Goal: Transaction & Acquisition: Book appointment/travel/reservation

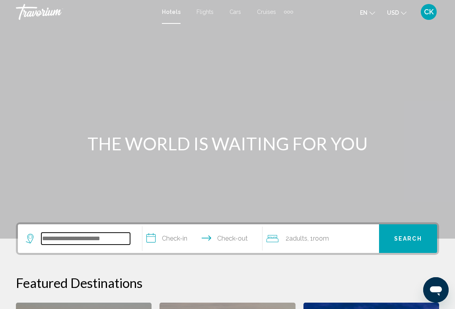
click at [107, 236] on input "Search widget" at bounding box center [85, 239] width 89 height 12
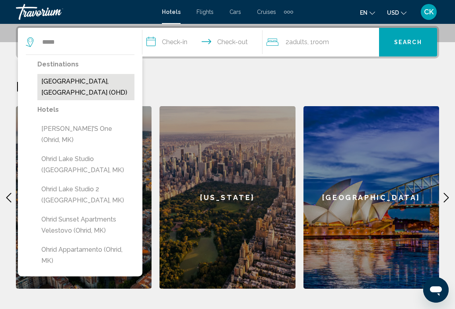
click at [111, 82] on button "[GEOGRAPHIC_DATA], [GEOGRAPHIC_DATA] (OHD)" at bounding box center [85, 87] width 97 height 26
type input "**********"
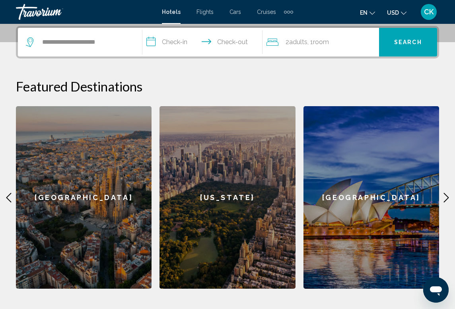
click at [186, 45] on input "**********" at bounding box center [204, 43] width 124 height 31
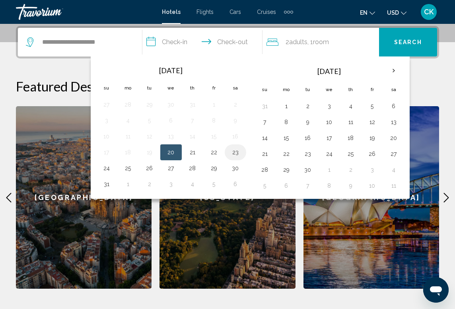
click at [232, 154] on button "23" at bounding box center [235, 152] width 13 height 11
click at [176, 153] on button "20" at bounding box center [171, 152] width 13 height 11
type input "**********"
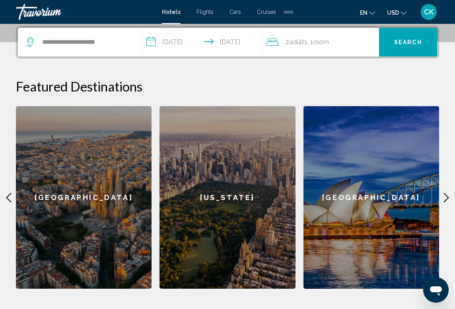
click at [216, 46] on input "**********" at bounding box center [204, 43] width 124 height 31
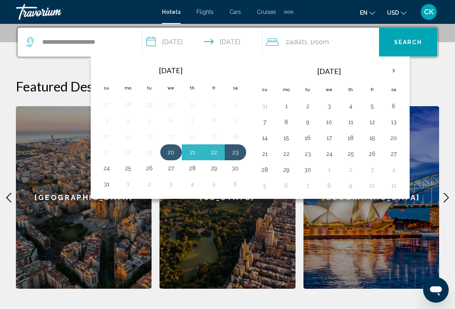
click at [171, 154] on button "20" at bounding box center [171, 152] width 13 height 11
click at [238, 152] on button "23" at bounding box center [235, 152] width 13 height 11
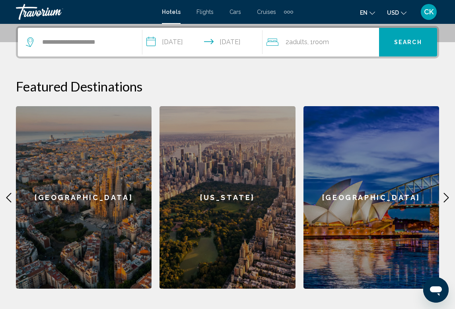
click at [231, 43] on input "**********" at bounding box center [204, 43] width 124 height 31
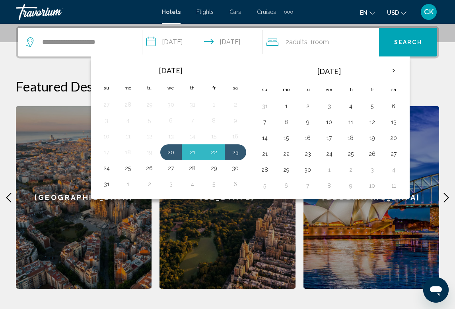
click at [293, 43] on span "Adults" at bounding box center [298, 42] width 18 height 8
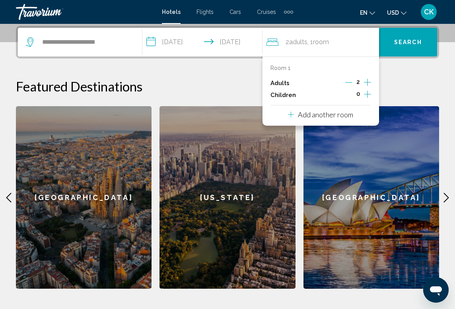
click at [367, 97] on icon "Increment children" at bounding box center [367, 95] width 7 height 10
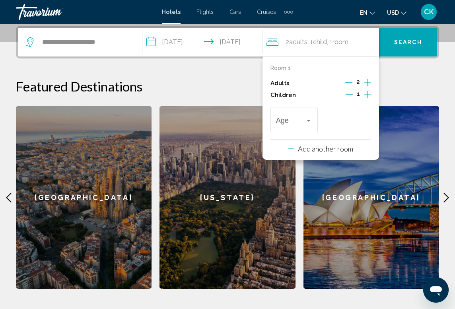
click at [367, 97] on icon "Increment children" at bounding box center [367, 95] width 7 height 10
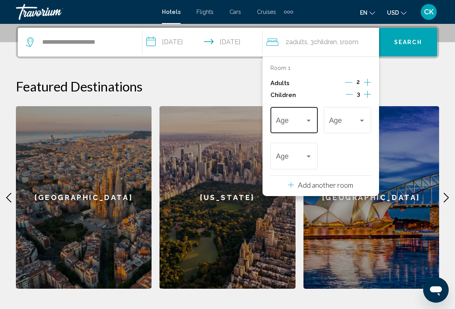
click at [308, 126] on div "Travelers: 2 adults, 3 children" at bounding box center [294, 122] width 37 height 8
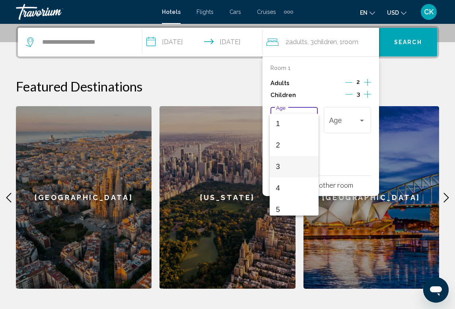
scroll to position [33, 0]
click at [291, 178] on span "4" at bounding box center [294, 177] width 37 height 21
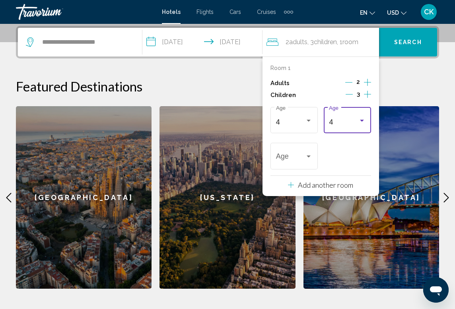
click at [343, 124] on div "4" at bounding box center [343, 122] width 29 height 8
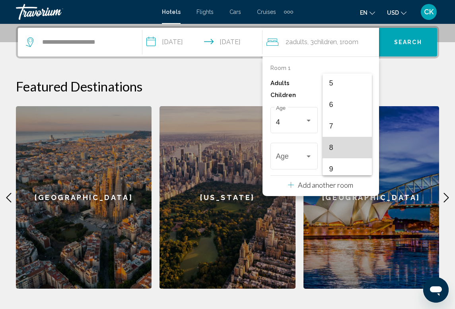
click at [337, 150] on span "8" at bounding box center [347, 147] width 37 height 21
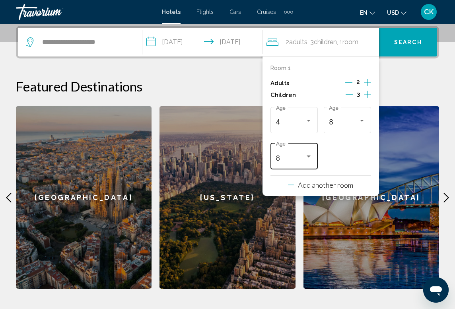
click at [296, 169] on div "8 Age" at bounding box center [294, 155] width 37 height 28
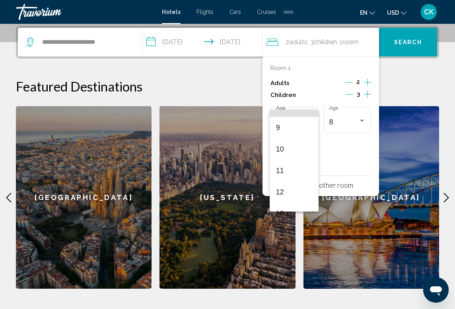
scroll to position [189, 0]
click at [296, 169] on span "11" at bounding box center [294, 168] width 37 height 21
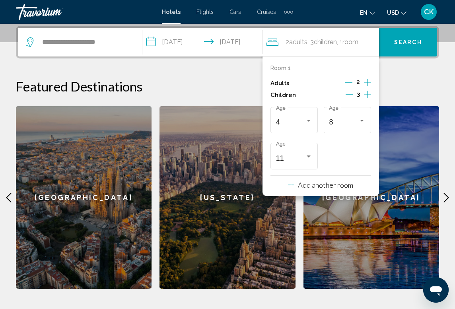
click at [404, 36] on button "Search" at bounding box center [408, 42] width 58 height 29
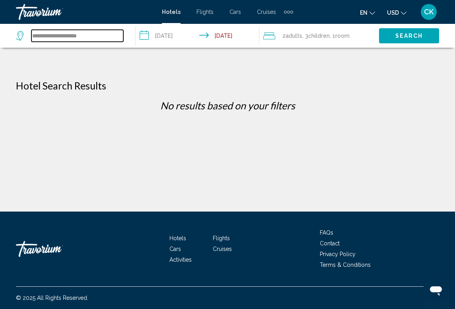
click at [119, 39] on input "**********" at bounding box center [77, 36] width 92 height 12
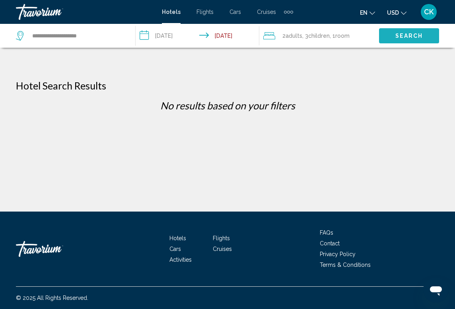
click at [390, 38] on button "Search" at bounding box center [409, 35] width 60 height 15
click at [29, 35] on div "**********" at bounding box center [69, 36] width 107 height 12
click at [21, 35] on icon "Search widget" at bounding box center [21, 36] width 10 height 10
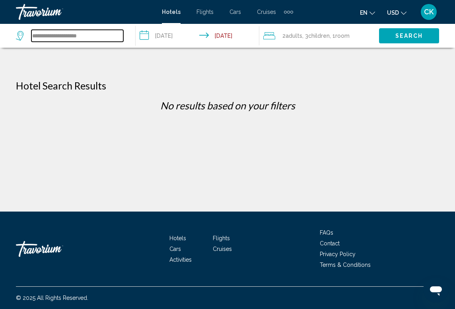
click at [44, 37] on input "**********" at bounding box center [77, 36] width 92 height 12
click at [122, 35] on input "**********" at bounding box center [77, 36] width 92 height 12
type input "*"
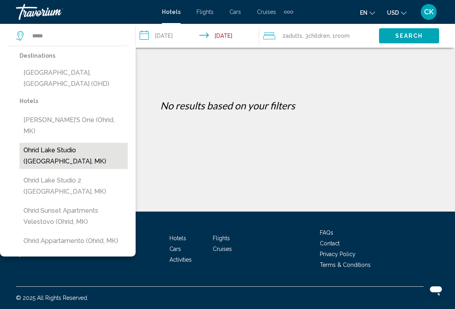
click at [81, 143] on button "Ohrid Lake Studio ([GEOGRAPHIC_DATA], MK)" at bounding box center [74, 156] width 108 height 26
type input "**********"
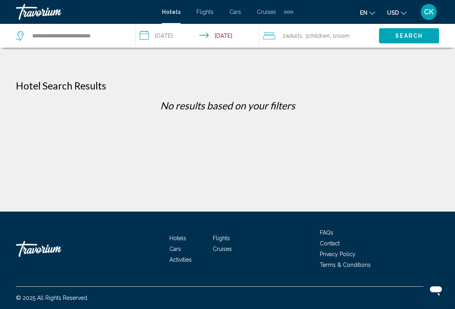
click at [427, 29] on button "Search" at bounding box center [409, 35] width 60 height 15
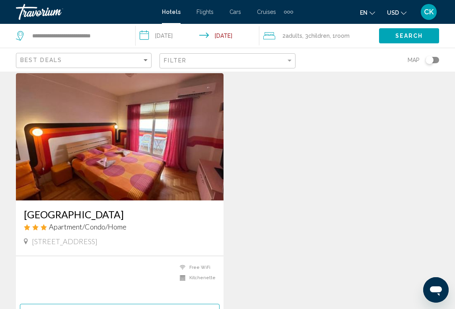
scroll to position [23, 0]
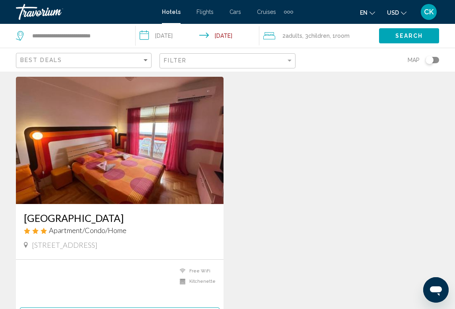
click at [212, 152] on img "Main content" at bounding box center [120, 140] width 208 height 127
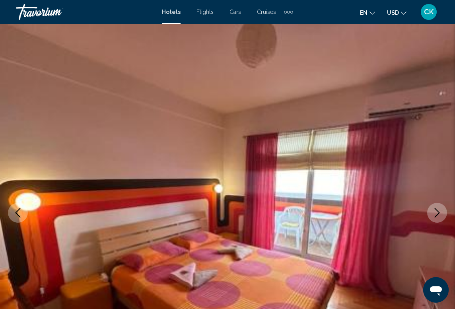
click at [439, 209] on icon "Next image" at bounding box center [438, 213] width 10 height 10
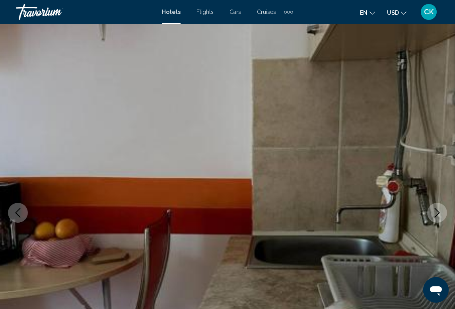
click at [438, 208] on icon "Next image" at bounding box center [438, 213] width 10 height 10
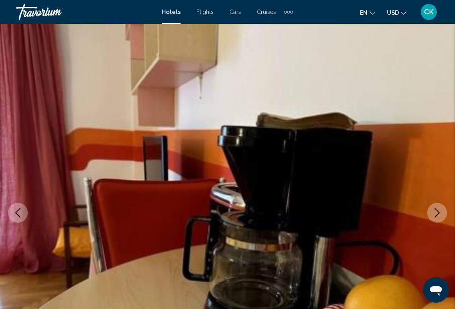
click at [438, 209] on icon "Next image" at bounding box center [438, 213] width 10 height 10
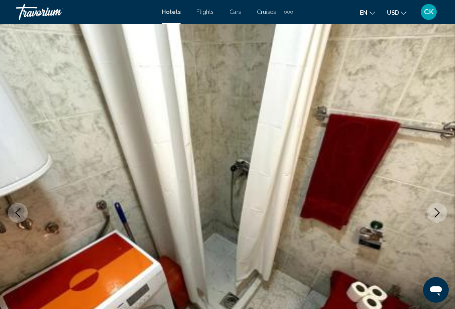
click at [438, 209] on icon "Next image" at bounding box center [438, 213] width 10 height 10
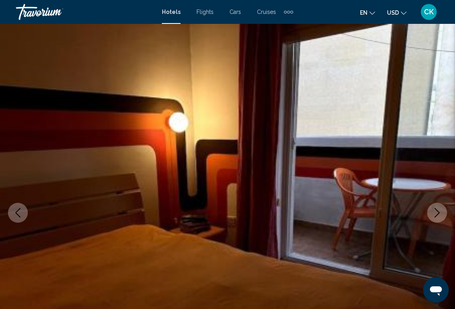
click at [438, 209] on icon "Next image" at bounding box center [438, 213] width 10 height 10
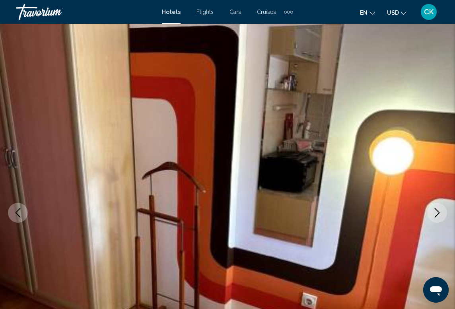
click at [438, 209] on icon "Next image" at bounding box center [438, 213] width 10 height 10
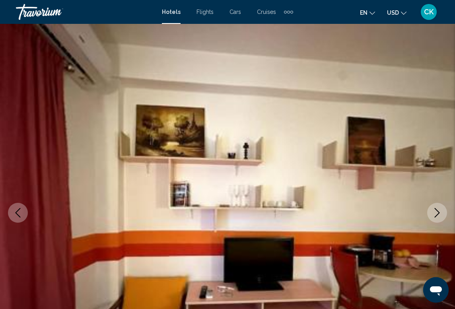
click at [438, 209] on icon "Next image" at bounding box center [438, 213] width 10 height 10
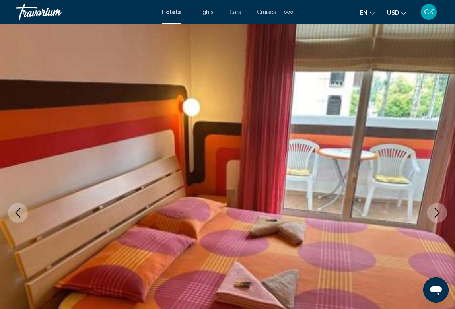
click at [438, 209] on icon "Next image" at bounding box center [438, 213] width 10 height 10
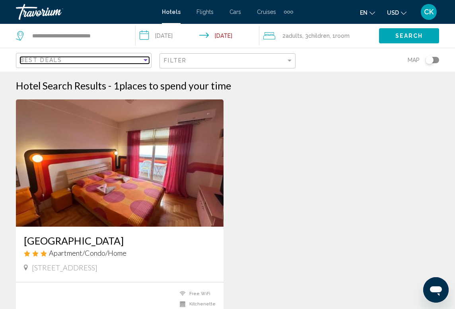
click at [95, 63] on div "Best Deals" at bounding box center [81, 60] width 122 height 6
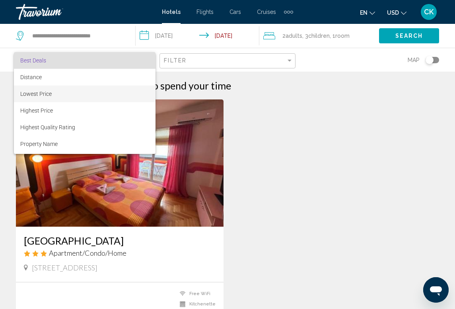
click at [87, 87] on span "Lowest Price" at bounding box center [84, 94] width 129 height 17
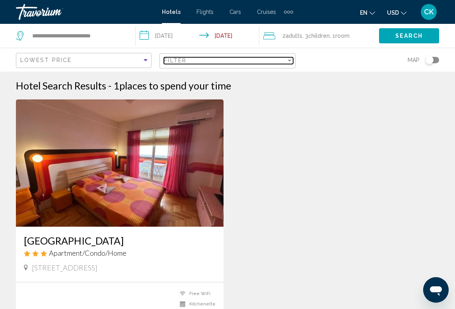
click at [167, 63] on span "Filter" at bounding box center [175, 60] width 23 height 6
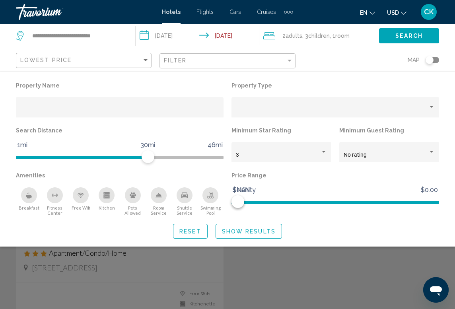
click at [209, 202] on div "Swimming Pool" at bounding box center [211, 195] width 16 height 16
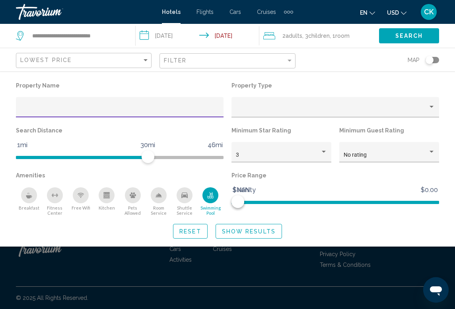
click at [198, 112] on input "Hotel Filters" at bounding box center [119, 110] width 199 height 6
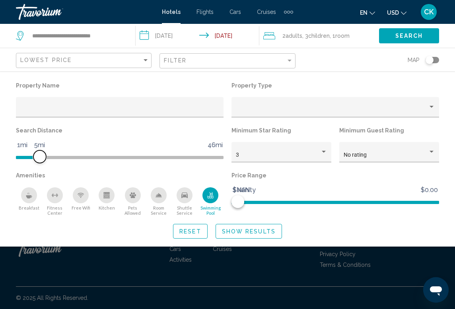
drag, startPoint x: 149, startPoint y: 157, endPoint x: 39, endPoint y: 164, distance: 110.5
click at [39, 164] on div "Search Distance 1mi 46mi 5mi" at bounding box center [120, 147] width 216 height 45
click at [204, 237] on button "Reset" at bounding box center [190, 231] width 35 height 15
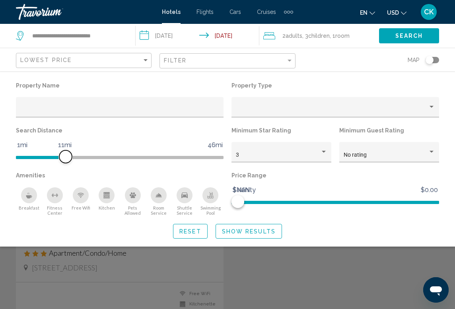
drag, startPoint x: 150, startPoint y: 157, endPoint x: 60, endPoint y: 161, distance: 89.6
click at [60, 161] on span "Hotel Filters" at bounding box center [65, 156] width 13 height 13
drag, startPoint x: 60, startPoint y: 161, endPoint x: 35, endPoint y: 163, distance: 25.5
click at [35, 163] on span "Hotel Filters" at bounding box center [35, 156] width 13 height 13
click at [235, 233] on span "Show Results" at bounding box center [249, 231] width 54 height 6
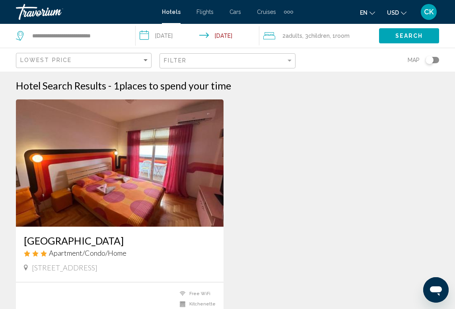
click at [152, 61] on div "Lowest Price Filter Map" at bounding box center [227, 59] width 423 height 23
click at [147, 62] on div "Sort by" at bounding box center [145, 60] width 7 height 6
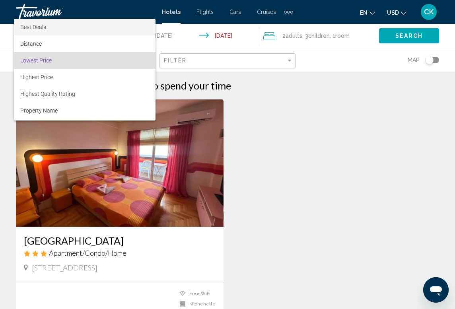
click at [124, 32] on span "Best Deals" at bounding box center [84, 27] width 129 height 17
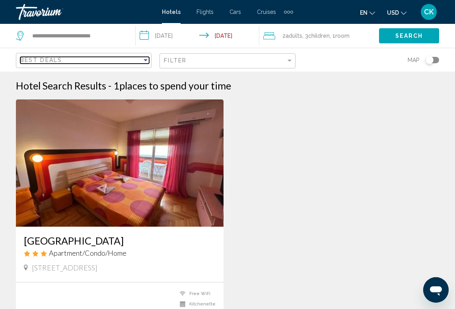
click at [147, 64] on div "Best Deals" at bounding box center [84, 60] width 129 height 15
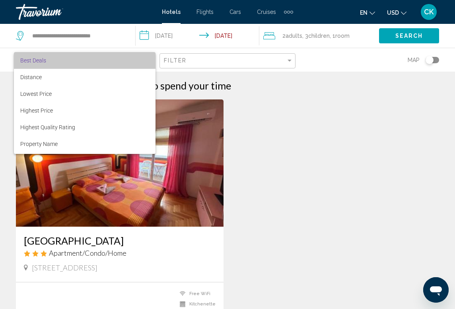
click at [146, 65] on span "Best Deals" at bounding box center [84, 60] width 129 height 17
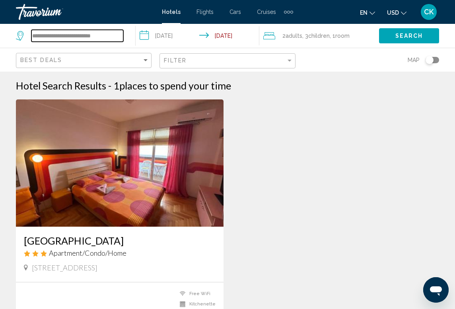
click at [121, 38] on input "**********" at bounding box center [77, 36] width 92 height 12
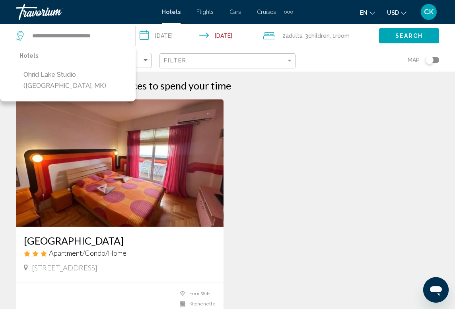
click at [402, 38] on span "Search" at bounding box center [410, 36] width 28 height 6
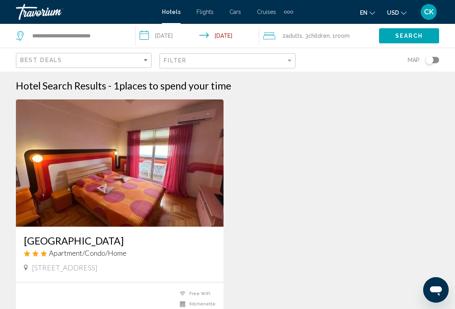
click at [19, 34] on icon "Search widget" at bounding box center [21, 36] width 10 height 10
click at [54, 39] on input "**********" at bounding box center [77, 36] width 92 height 12
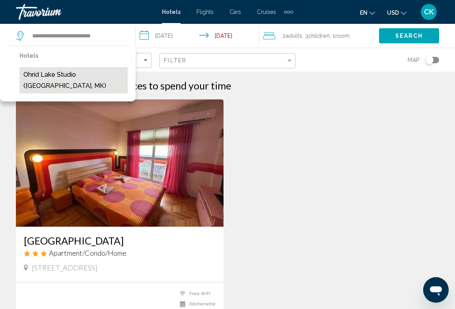
click at [65, 73] on button "Ohrid Lake Studio ([GEOGRAPHIC_DATA], MK)" at bounding box center [74, 80] width 108 height 26
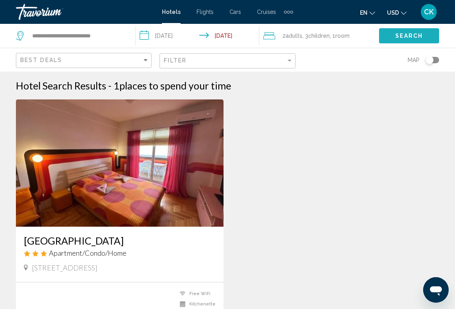
click at [394, 37] on button "Search" at bounding box center [409, 35] width 60 height 15
click at [21, 38] on icon "Search widget" at bounding box center [21, 36] width 10 height 10
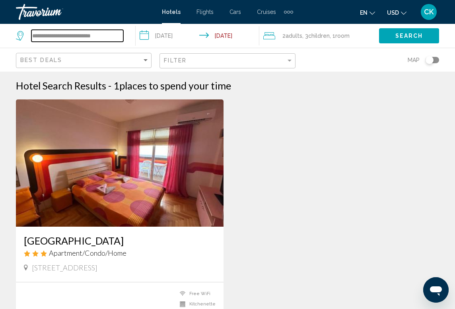
click at [51, 37] on input "**********" at bounding box center [77, 36] width 92 height 12
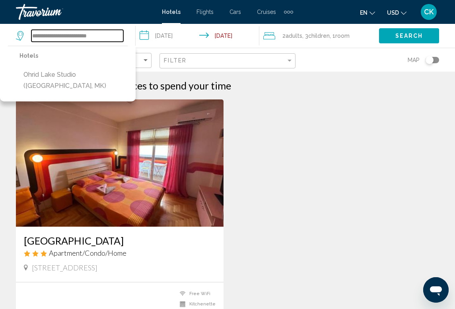
type input "**********"
drag, startPoint x: 115, startPoint y: 42, endPoint x: 62, endPoint y: 40, distance: 53.4
click at [62, 40] on div "**********" at bounding box center [71, 36] width 111 height 24
drag, startPoint x: 107, startPoint y: 37, endPoint x: 24, endPoint y: 35, distance: 83.2
click at [24, 35] on div "**********" at bounding box center [69, 36] width 107 height 12
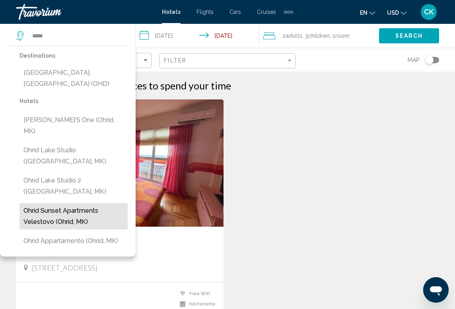
click at [50, 203] on button "Ohrid Sunset Apartments Velestovo (Ohrid, MK)" at bounding box center [74, 216] width 108 height 26
type input "**********"
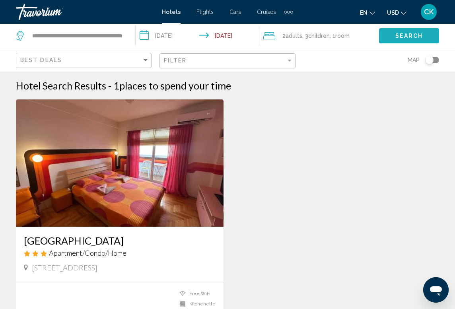
click at [396, 37] on span "Search" at bounding box center [410, 36] width 28 height 6
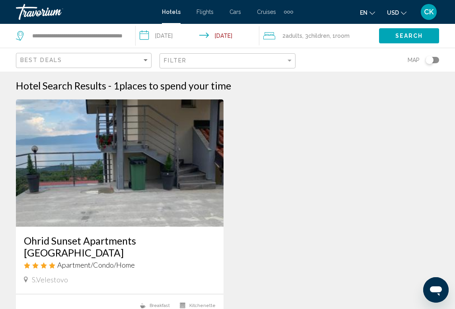
click at [241, 39] on input "**********" at bounding box center [199, 37] width 127 height 26
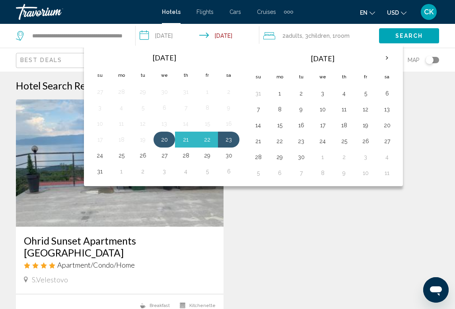
click at [160, 143] on button "20" at bounding box center [164, 139] width 13 height 11
click at [102, 156] on button "24" at bounding box center [100, 155] width 13 height 11
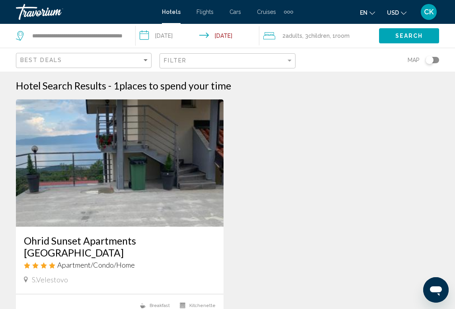
type input "**********"
click at [22, 37] on icon "Search widget" at bounding box center [20, 36] width 8 height 10
click at [401, 38] on span "Search" at bounding box center [410, 36] width 28 height 6
click at [20, 35] on icon "Search widget" at bounding box center [21, 36] width 10 height 10
click at [36, 37] on input "**********" at bounding box center [77, 36] width 92 height 12
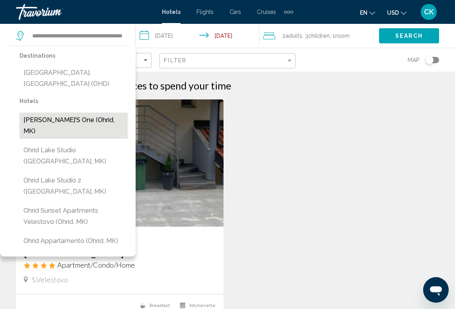
click at [70, 113] on button "[PERSON_NAME]'s One (Ohrid, MK)" at bounding box center [74, 126] width 108 height 26
type input "**********"
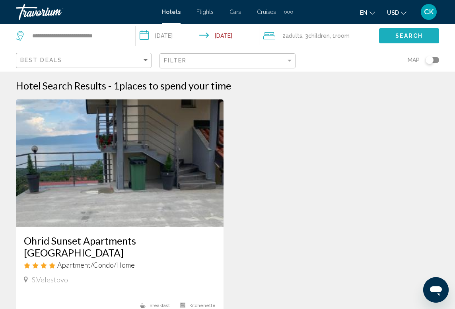
click at [390, 38] on button "Search" at bounding box center [409, 35] width 60 height 15
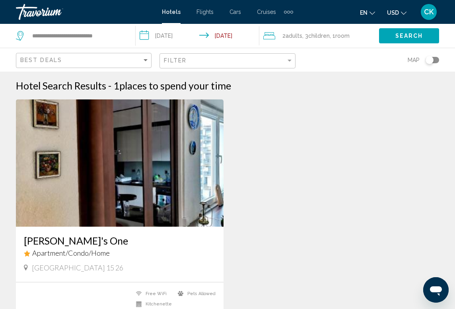
click at [214, 34] on input "**********" at bounding box center [199, 37] width 127 height 26
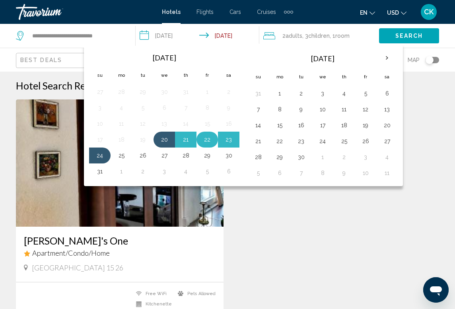
click at [210, 136] on button "22" at bounding box center [207, 139] width 13 height 11
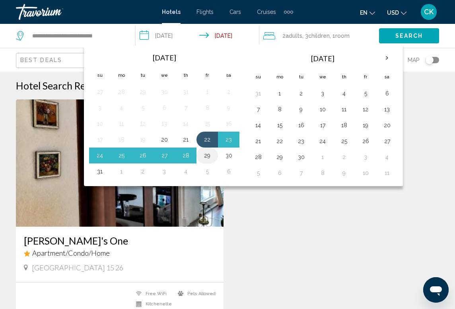
click at [208, 157] on button "29" at bounding box center [207, 155] width 13 height 11
type input "**********"
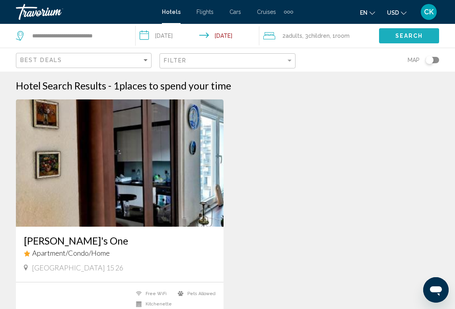
click at [428, 33] on button "Search" at bounding box center [409, 35] width 60 height 15
click at [21, 36] on icon "Search widget" at bounding box center [21, 36] width 10 height 10
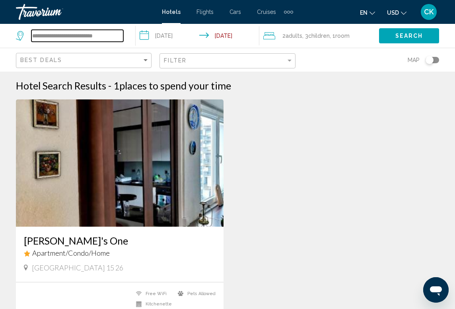
click at [120, 34] on input "**********" at bounding box center [77, 36] width 92 height 12
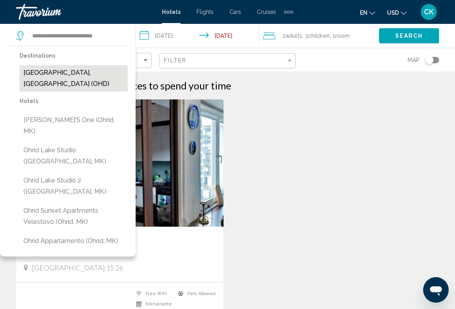
click at [82, 75] on button "[GEOGRAPHIC_DATA], [GEOGRAPHIC_DATA] (OHD)" at bounding box center [74, 78] width 108 height 26
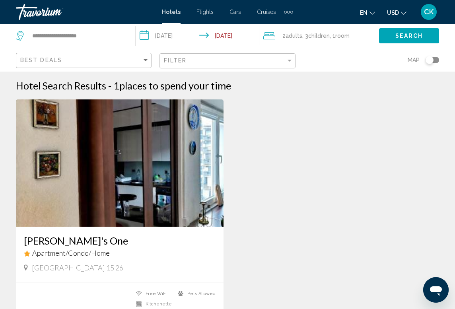
click at [390, 36] on button "Search" at bounding box center [409, 35] width 60 height 15
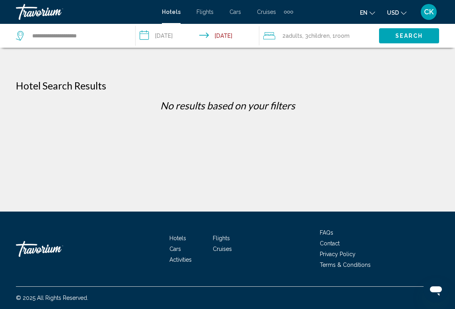
click at [23, 36] on icon "Search widget" at bounding box center [20, 36] width 8 height 10
click at [108, 34] on input "**********" at bounding box center [77, 36] width 92 height 12
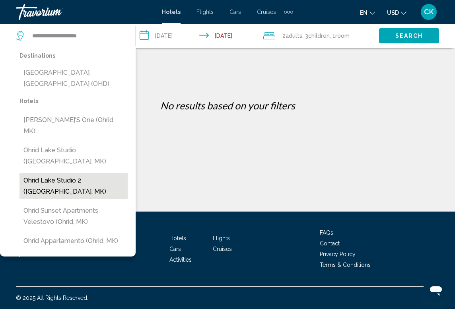
click at [81, 173] on button "Ohrid Lake Studio 2 ([GEOGRAPHIC_DATA], MK)" at bounding box center [74, 186] width 108 height 26
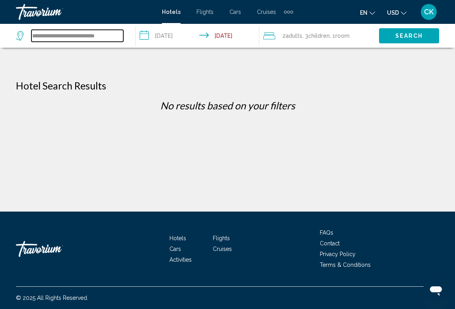
click at [120, 37] on input "**********" at bounding box center [77, 36] width 92 height 12
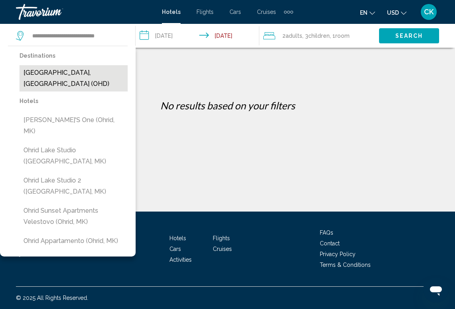
click at [97, 71] on button "[GEOGRAPHIC_DATA], [GEOGRAPHIC_DATA] (OHD)" at bounding box center [74, 78] width 108 height 26
type input "**********"
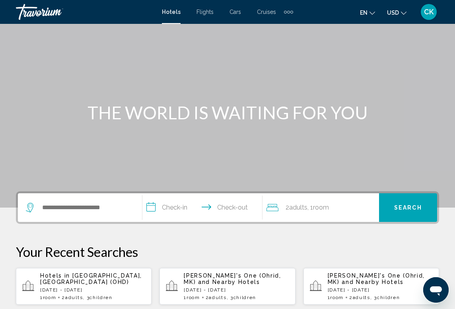
scroll to position [33, 0]
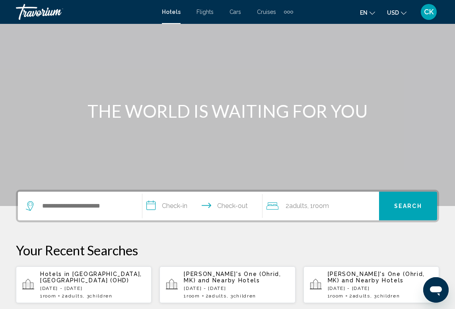
click at [115, 215] on div "Search widget" at bounding box center [80, 206] width 108 height 29
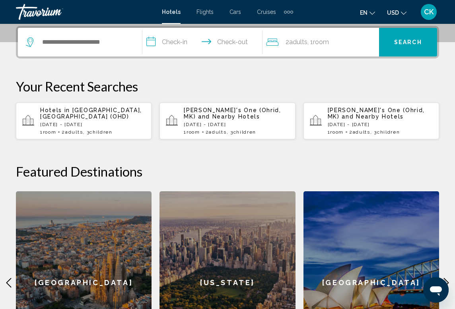
click at [119, 49] on div "Search widget" at bounding box center [80, 42] width 108 height 29
click at [69, 43] on input "Search widget" at bounding box center [85, 42] width 89 height 12
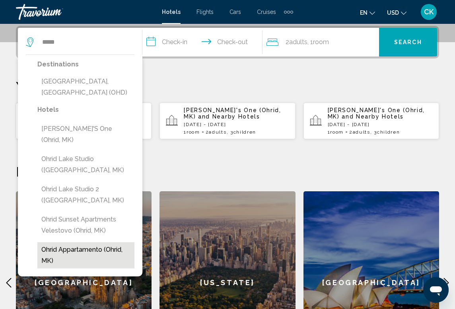
click at [73, 242] on button "Ohrid appartamento (Ohrid, MK)" at bounding box center [85, 255] width 97 height 26
type input "**********"
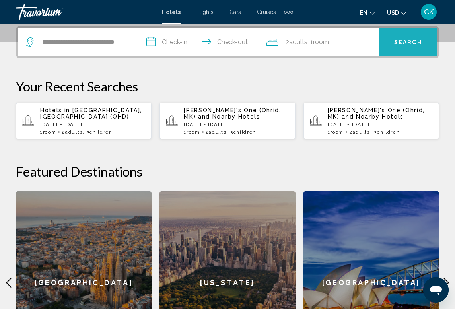
click at [417, 39] on span "Search" at bounding box center [408, 42] width 28 height 6
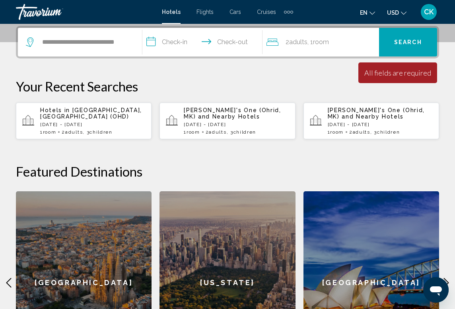
click at [187, 41] on input "**********" at bounding box center [204, 43] width 124 height 31
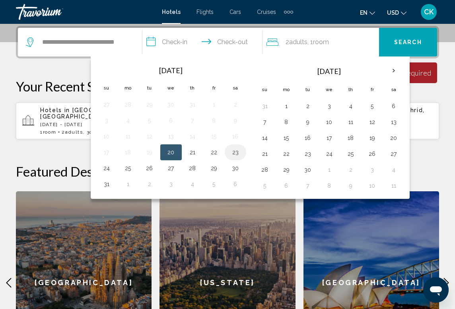
click at [236, 154] on button "23" at bounding box center [235, 152] width 13 height 11
click at [168, 150] on button "20" at bounding box center [171, 152] width 13 height 11
type input "**********"
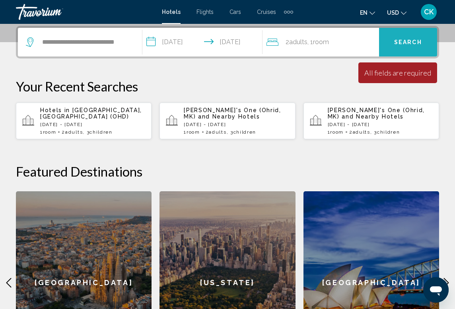
click at [395, 46] on button "Search" at bounding box center [408, 42] width 58 height 29
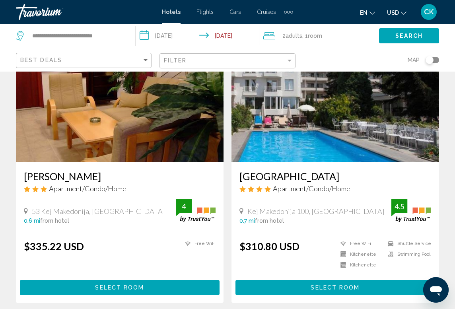
scroll to position [62, 0]
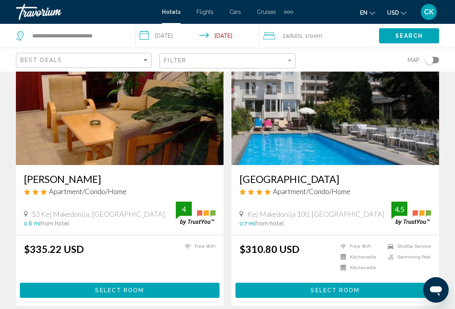
click at [218, 135] on img "Main content" at bounding box center [120, 101] width 208 height 127
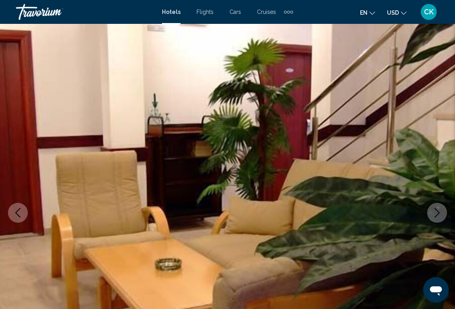
click at [429, 207] on button "Next image" at bounding box center [437, 213] width 20 height 20
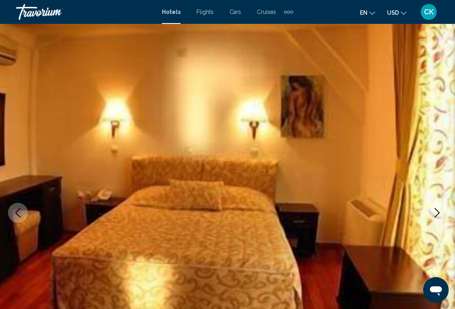
click at [429, 208] on button "Next image" at bounding box center [437, 213] width 20 height 20
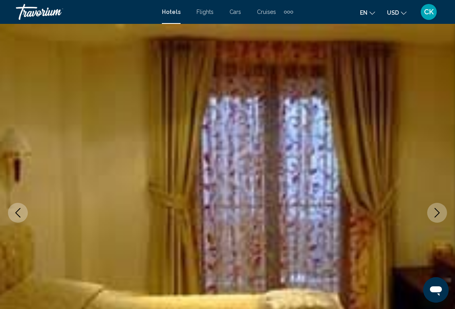
click at [429, 208] on button "Next image" at bounding box center [437, 213] width 20 height 20
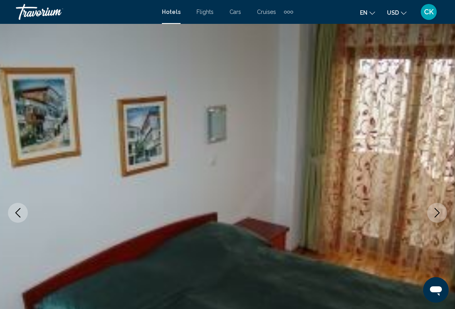
click at [429, 208] on button "Next image" at bounding box center [437, 213] width 20 height 20
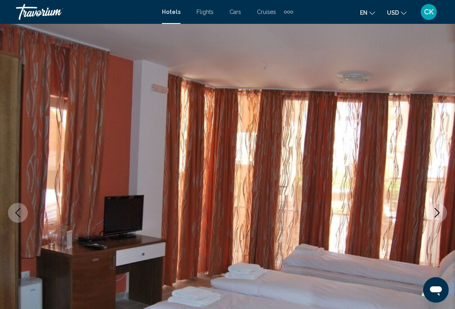
click at [429, 208] on button "Next image" at bounding box center [437, 213] width 20 height 20
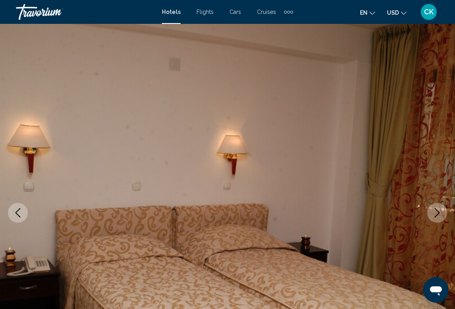
click at [429, 208] on button "Next image" at bounding box center [437, 213] width 20 height 20
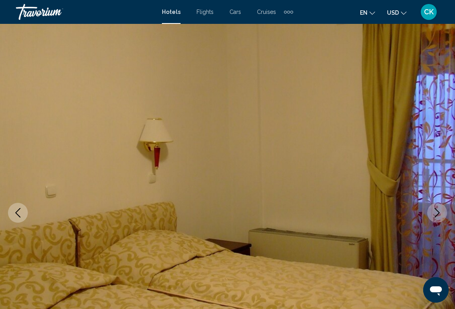
click at [429, 208] on button "Next image" at bounding box center [437, 213] width 20 height 20
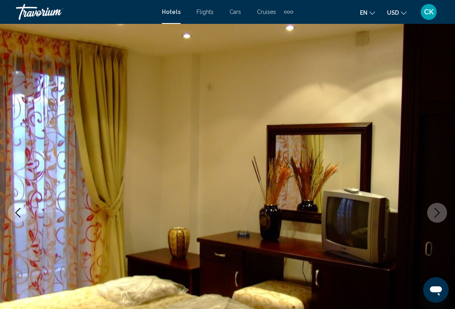
click at [429, 208] on button "Next image" at bounding box center [437, 213] width 20 height 20
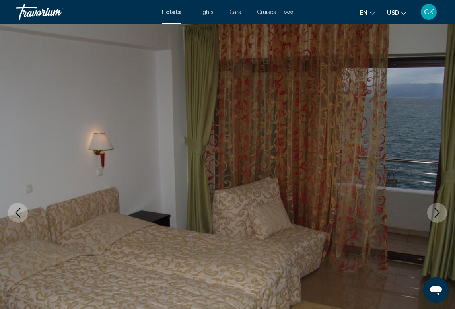
click at [429, 208] on button "Next image" at bounding box center [437, 213] width 20 height 20
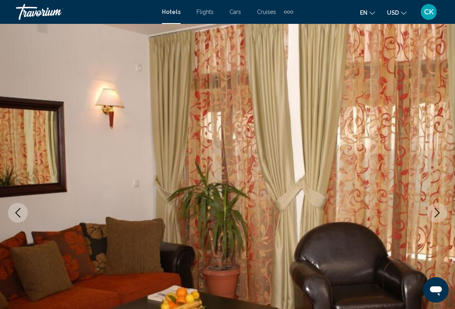
click at [429, 208] on button "Next image" at bounding box center [437, 213] width 20 height 20
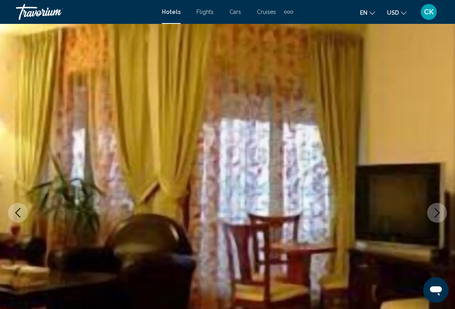
click at [429, 208] on button "Next image" at bounding box center [437, 213] width 20 height 20
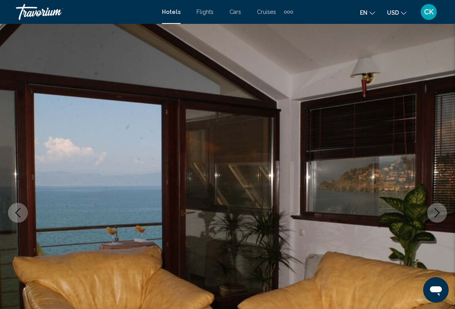
click at [429, 208] on button "Next image" at bounding box center [437, 213] width 20 height 20
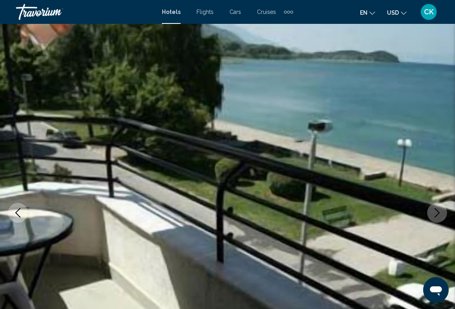
click at [429, 208] on button "Next image" at bounding box center [437, 213] width 20 height 20
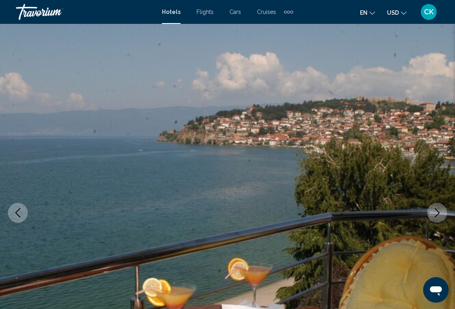
click at [429, 208] on button "Next image" at bounding box center [437, 213] width 20 height 20
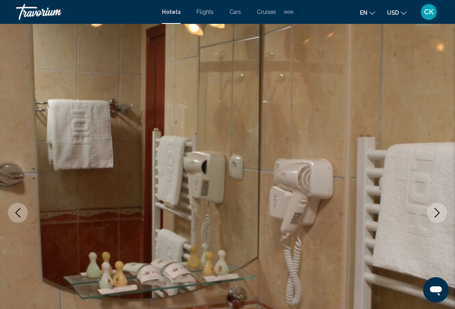
click at [429, 208] on button "Next image" at bounding box center [437, 213] width 20 height 20
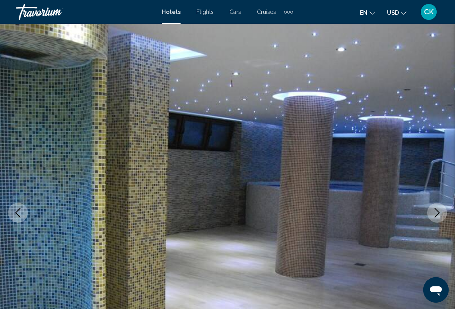
click at [429, 208] on button "Next image" at bounding box center [437, 213] width 20 height 20
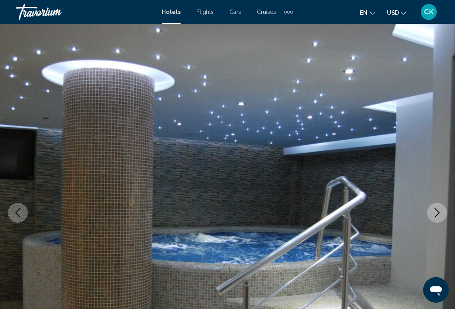
click at [429, 208] on button "Next image" at bounding box center [437, 213] width 20 height 20
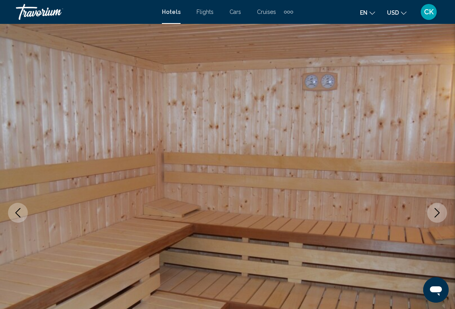
click at [429, 208] on button "Next image" at bounding box center [437, 213] width 20 height 20
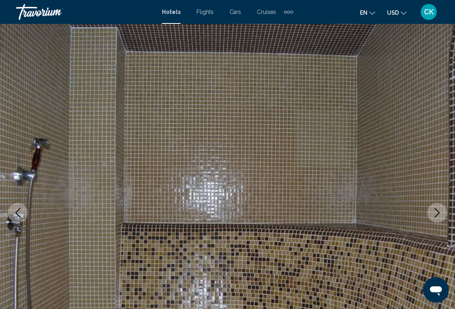
click at [429, 208] on button "Next image" at bounding box center [437, 213] width 20 height 20
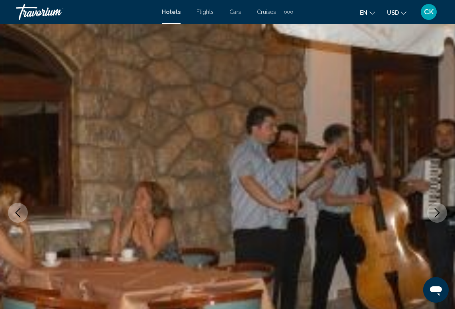
click at [429, 208] on button "Next image" at bounding box center [437, 213] width 20 height 20
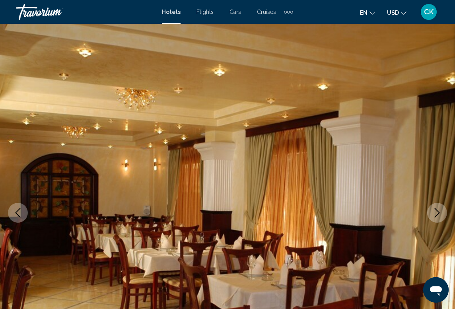
click at [429, 208] on button "Next image" at bounding box center [437, 213] width 20 height 20
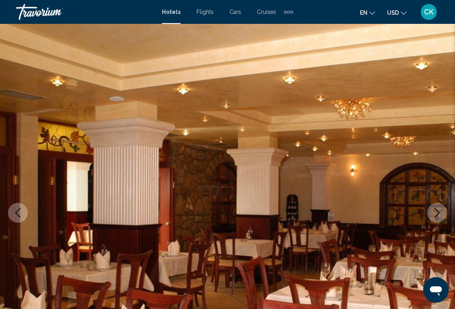
click at [429, 208] on button "Next image" at bounding box center [437, 213] width 20 height 20
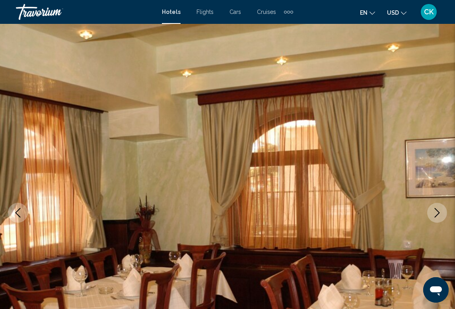
click at [429, 208] on button "Next image" at bounding box center [437, 213] width 20 height 20
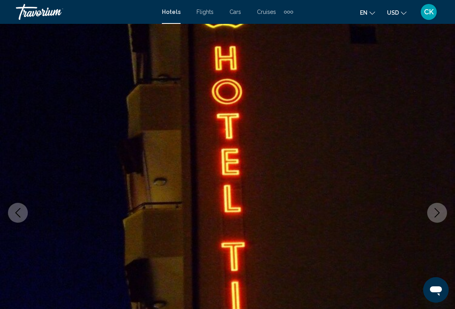
click at [429, 208] on button "Next image" at bounding box center [437, 213] width 20 height 20
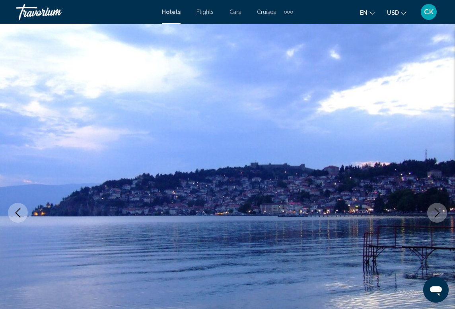
click at [429, 208] on button "Next image" at bounding box center [437, 213] width 20 height 20
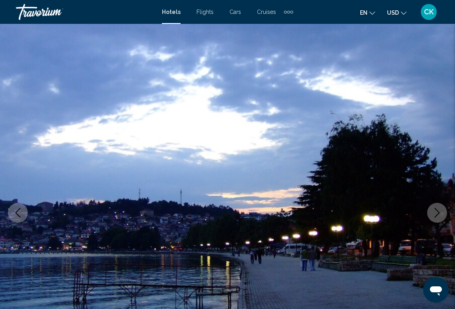
click at [429, 208] on button "Next image" at bounding box center [437, 213] width 20 height 20
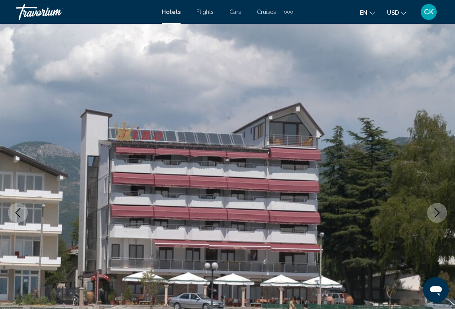
click at [429, 208] on button "Next image" at bounding box center [437, 213] width 20 height 20
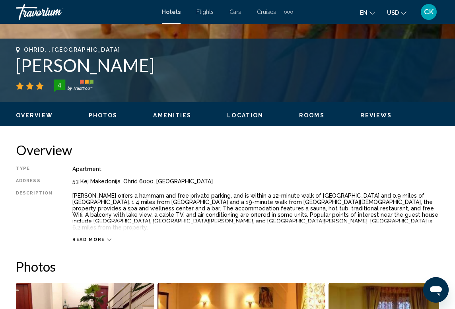
scroll to position [306, 0]
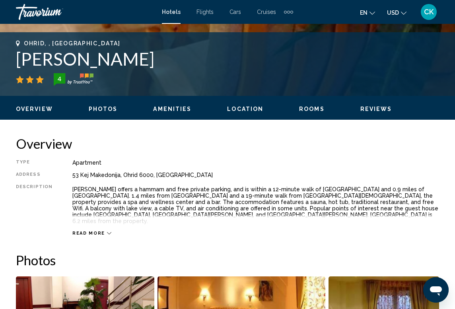
click at [99, 231] on span "Read more" at bounding box center [88, 233] width 33 height 5
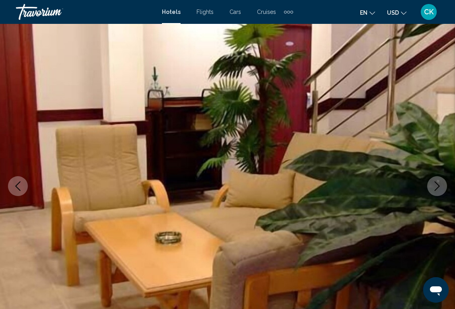
scroll to position [25, 0]
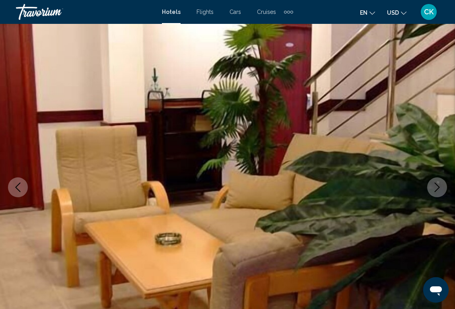
click at [429, 190] on button "Next image" at bounding box center [437, 187] width 20 height 20
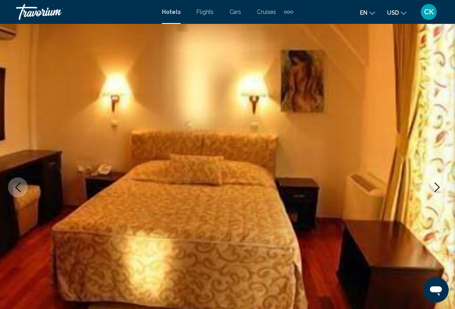
click at [429, 190] on button "Next image" at bounding box center [437, 187] width 20 height 20
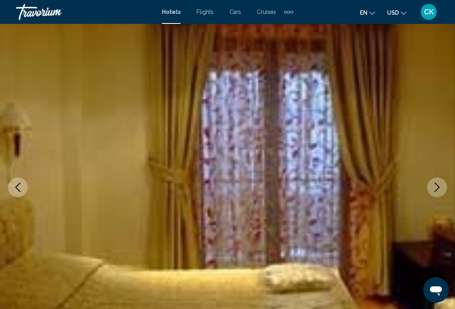
click at [429, 190] on button "Next image" at bounding box center [437, 187] width 20 height 20
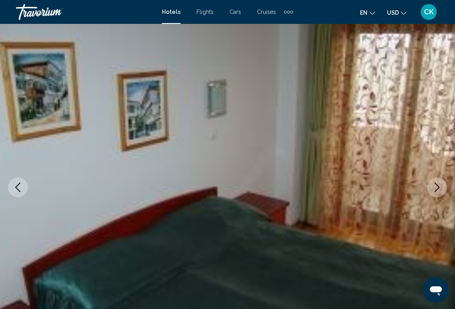
click at [429, 190] on button "Next image" at bounding box center [437, 187] width 20 height 20
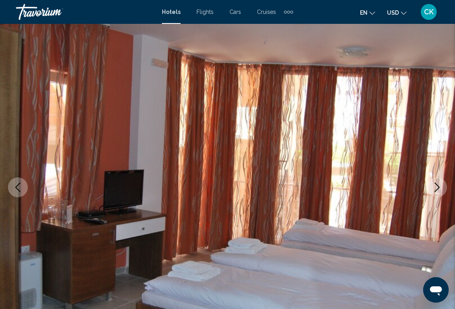
click at [429, 190] on button "Next image" at bounding box center [437, 187] width 20 height 20
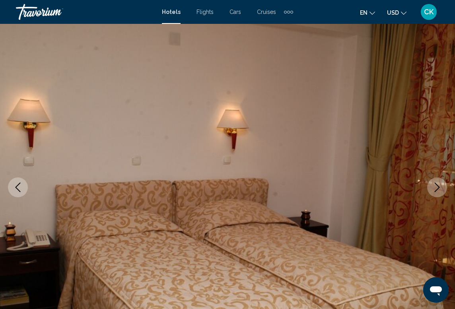
click at [429, 190] on button "Next image" at bounding box center [437, 187] width 20 height 20
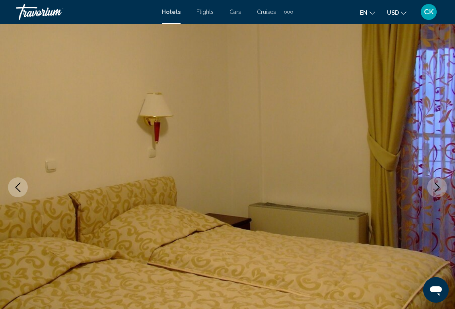
click at [429, 190] on button "Next image" at bounding box center [437, 187] width 20 height 20
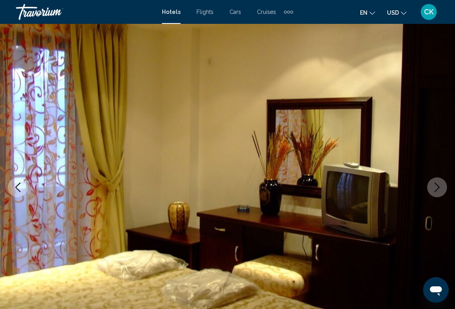
click at [429, 190] on button "Next image" at bounding box center [437, 187] width 20 height 20
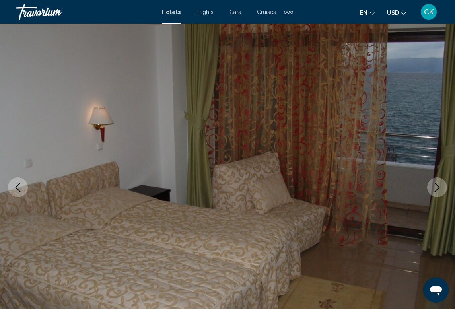
click at [429, 190] on button "Next image" at bounding box center [437, 187] width 20 height 20
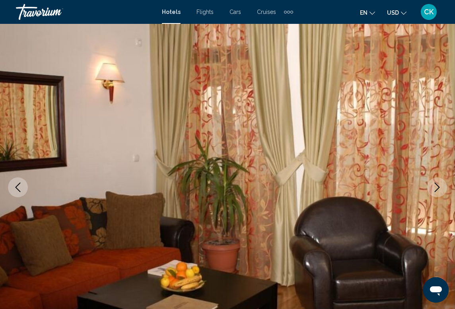
click at [429, 190] on button "Next image" at bounding box center [437, 187] width 20 height 20
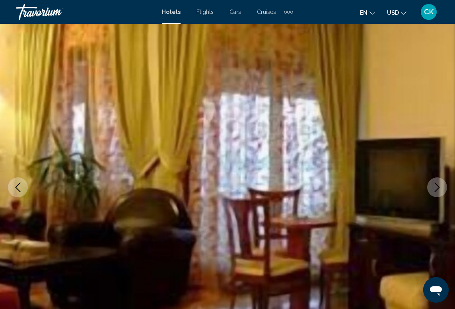
click at [429, 190] on button "Next image" at bounding box center [437, 187] width 20 height 20
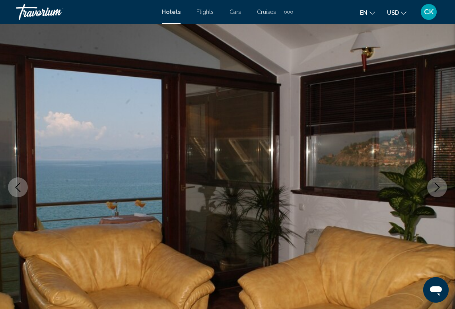
click at [429, 190] on button "Next image" at bounding box center [437, 187] width 20 height 20
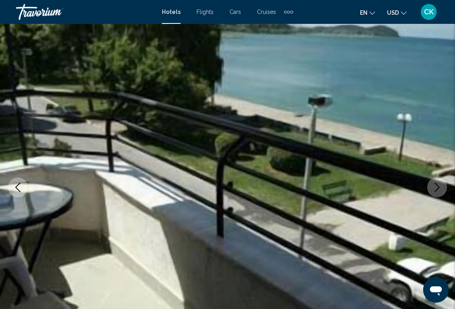
click at [427, 189] on button "Next image" at bounding box center [437, 187] width 20 height 20
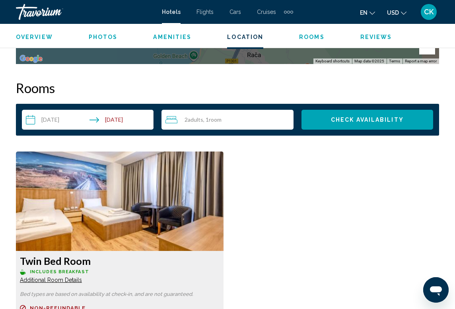
scroll to position [1101, 0]
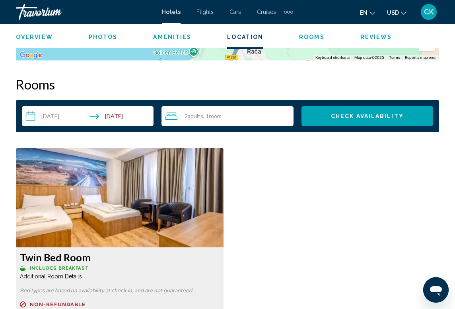
click at [140, 114] on input "**********" at bounding box center [89, 117] width 135 height 22
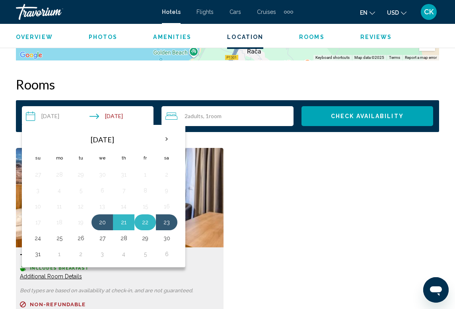
click at [150, 220] on button "22" at bounding box center [145, 222] width 13 height 11
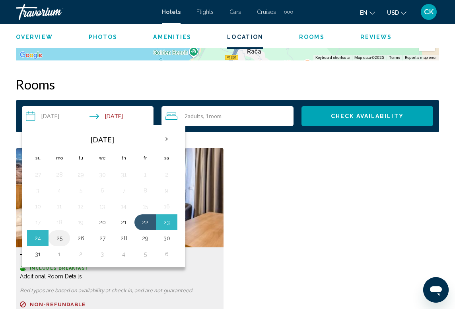
click at [59, 236] on button "25" at bounding box center [59, 238] width 13 height 11
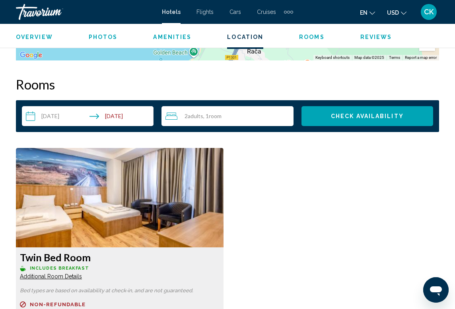
click at [239, 111] on div "2 Adult Adults , 1 Room rooms" at bounding box center [230, 116] width 128 height 10
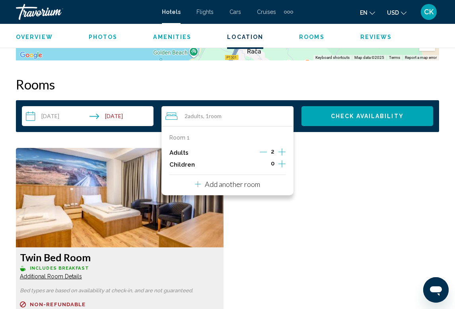
click at [283, 160] on icon "Increment children" at bounding box center [282, 164] width 7 height 10
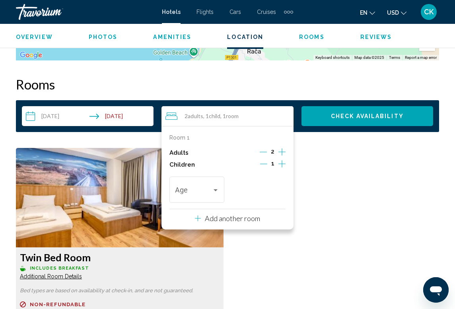
click at [283, 160] on icon "Increment children" at bounding box center [282, 164] width 7 height 10
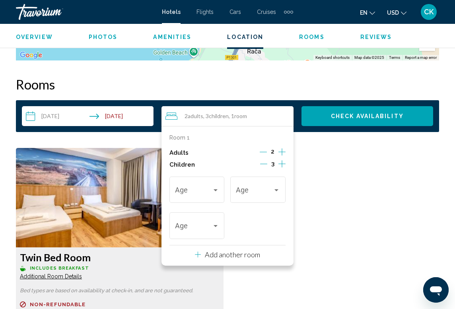
click at [223, 250] on p "Add another room" at bounding box center [232, 254] width 55 height 9
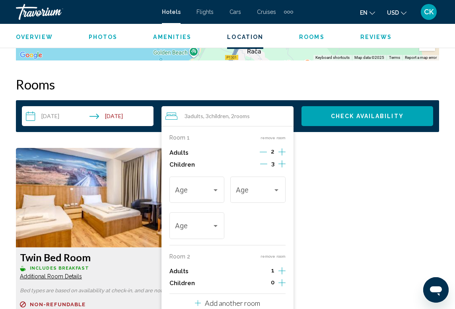
click at [265, 160] on icon "Decrement children" at bounding box center [263, 163] width 7 height 7
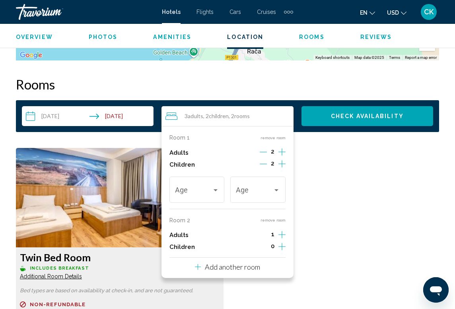
click at [267, 152] on icon "Decrement adults" at bounding box center [263, 152] width 7 height 0
click at [285, 169] on icon "Increment children" at bounding box center [282, 164] width 7 height 10
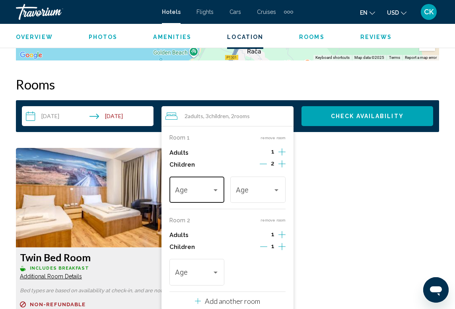
click at [216, 192] on div "Age" at bounding box center [197, 189] width 44 height 28
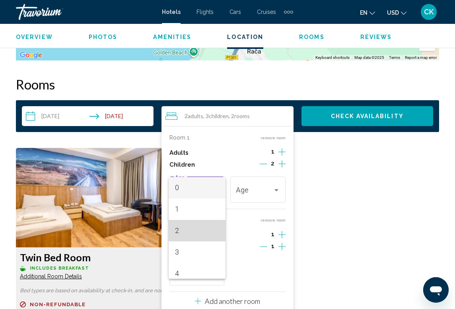
click at [199, 229] on span "2" at bounding box center [197, 230] width 44 height 21
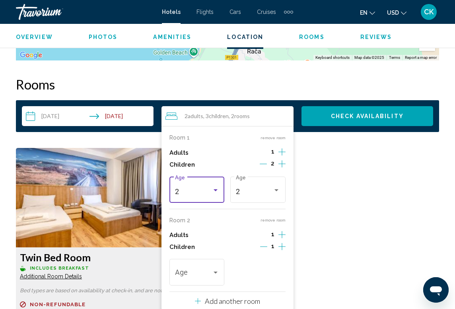
click at [204, 191] on div "2" at bounding box center [193, 192] width 37 height 8
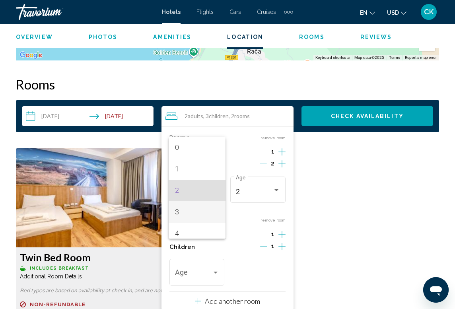
scroll to position [3, 0]
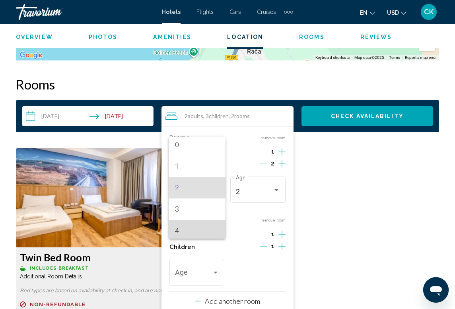
click at [203, 227] on span "4" at bounding box center [197, 230] width 44 height 21
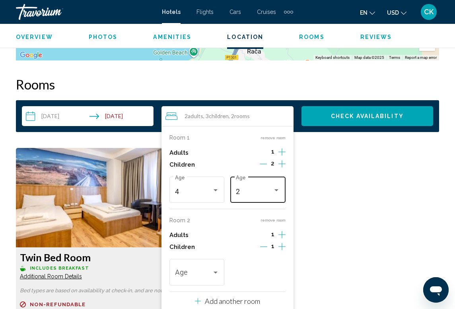
click at [259, 179] on div "2 Age" at bounding box center [258, 189] width 44 height 28
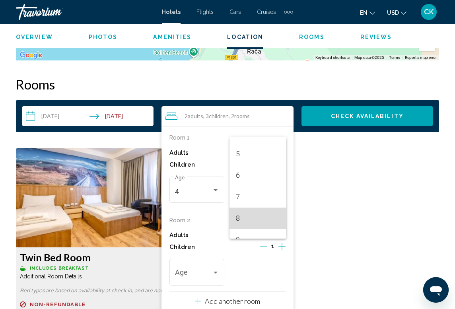
click at [257, 221] on span "8" at bounding box center [258, 218] width 44 height 21
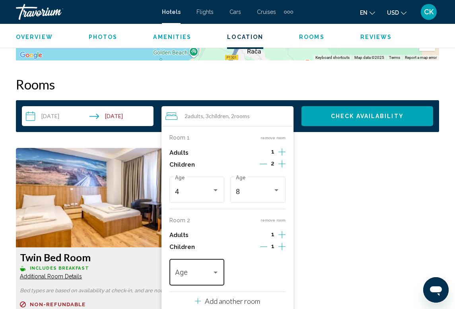
click at [206, 274] on span "Travelers: 2 adults, 3 children" at bounding box center [193, 275] width 37 height 8
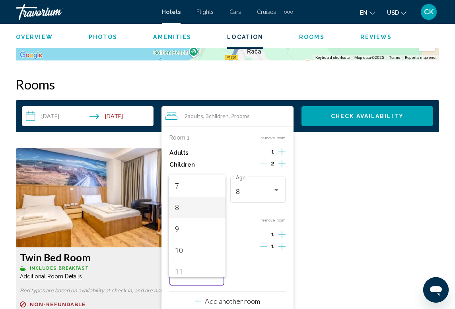
scroll to position [150, 0]
click at [194, 268] on span "11" at bounding box center [197, 271] width 44 height 21
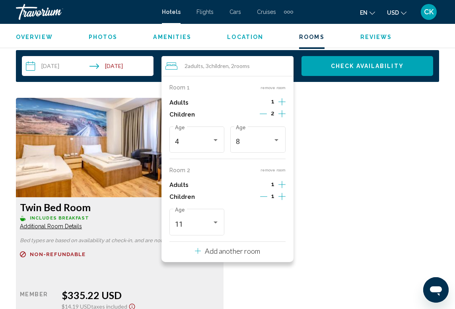
scroll to position [1158, 0]
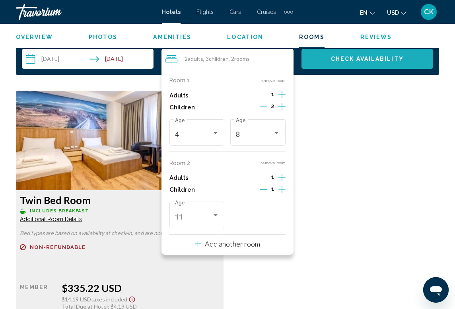
click at [361, 57] on button "Check Availability" at bounding box center [368, 59] width 132 height 20
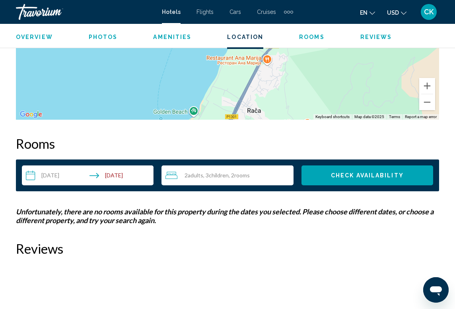
scroll to position [1067, 0]
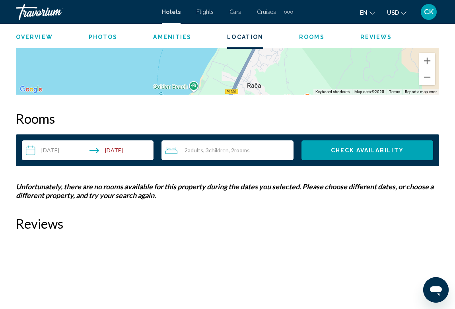
click at [152, 141] on input "**********" at bounding box center [89, 151] width 135 height 22
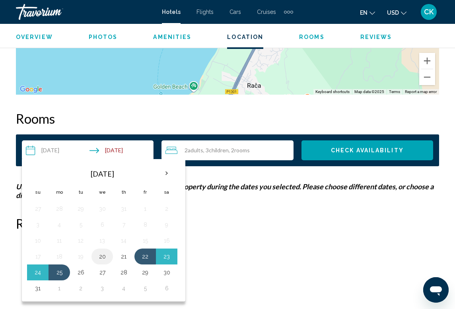
click at [103, 251] on button "20" at bounding box center [102, 256] width 13 height 11
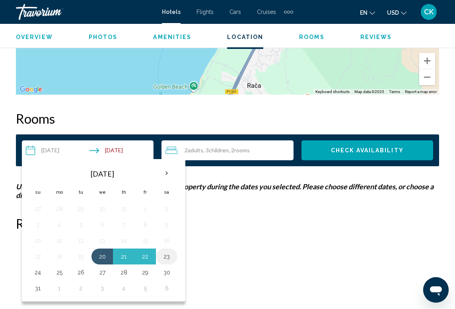
click at [170, 254] on button "23" at bounding box center [166, 256] width 13 height 11
type input "**********"
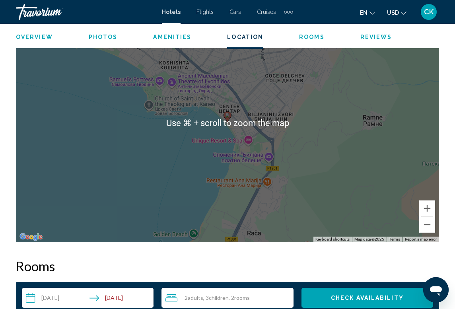
scroll to position [992, 0]
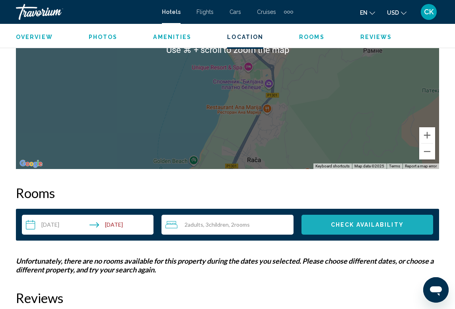
click at [332, 222] on span "Check Availability" at bounding box center [367, 225] width 73 height 6
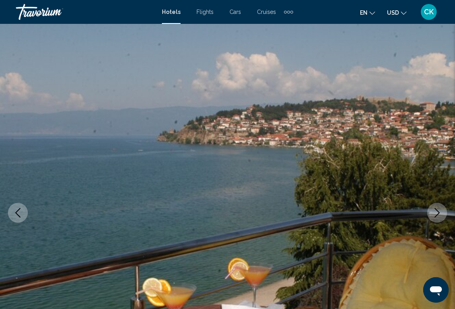
scroll to position [0, 0]
click at [169, 14] on span "Hotels" at bounding box center [171, 12] width 19 height 6
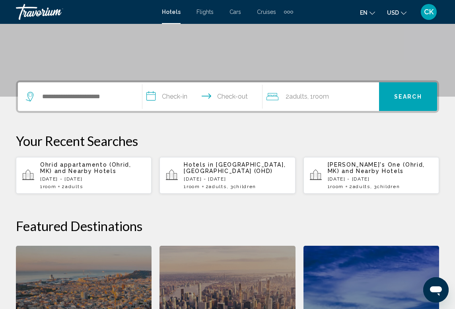
scroll to position [187, 0]
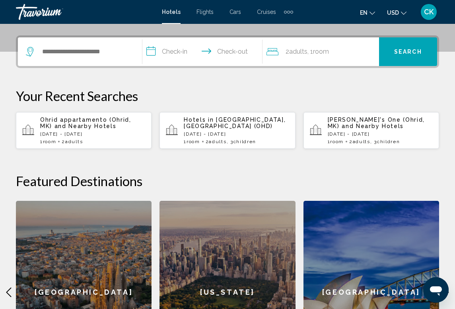
click at [198, 138] on div "Hotels in [GEOGRAPHIC_DATA], [GEOGRAPHIC_DATA] (OHD) [DATE] - [DATE] 1 Room roo…" at bounding box center [236, 131] width 105 height 28
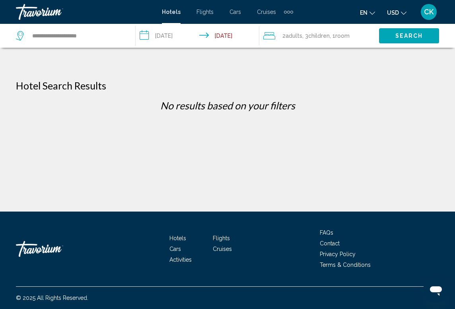
click at [85, 46] on div "**********" at bounding box center [71, 36] width 111 height 24
click at [63, 38] on input "**********" at bounding box center [77, 36] width 92 height 12
